Goal: Navigation & Orientation: Find specific page/section

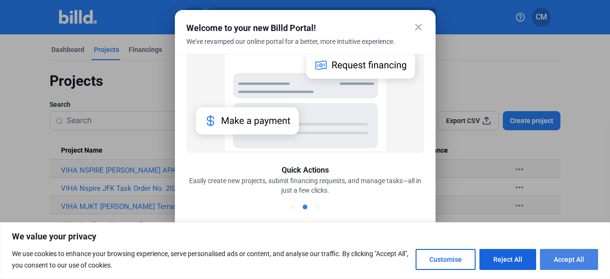
click at [574, 266] on button "Accept All" at bounding box center [569, 259] width 58 height 21
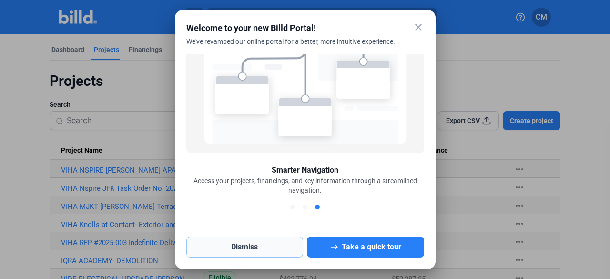
click at [238, 244] on button "Dismiss" at bounding box center [244, 247] width 117 height 21
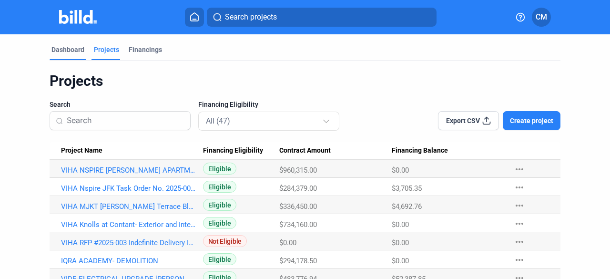
click at [72, 45] on div "Dashboard" at bounding box center [68, 50] width 33 height 10
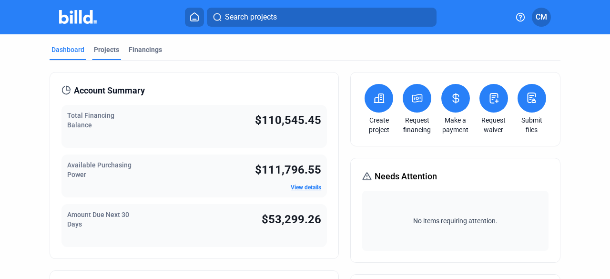
click at [107, 47] on div "Projects" at bounding box center [106, 50] width 25 height 10
drag, startPoint x: 107, startPoint y: 47, endPoint x: 114, endPoint y: 49, distance: 7.8
click at [107, 47] on div "Projects" at bounding box center [106, 50] width 25 height 10
